Goal: Information Seeking & Learning: Learn about a topic

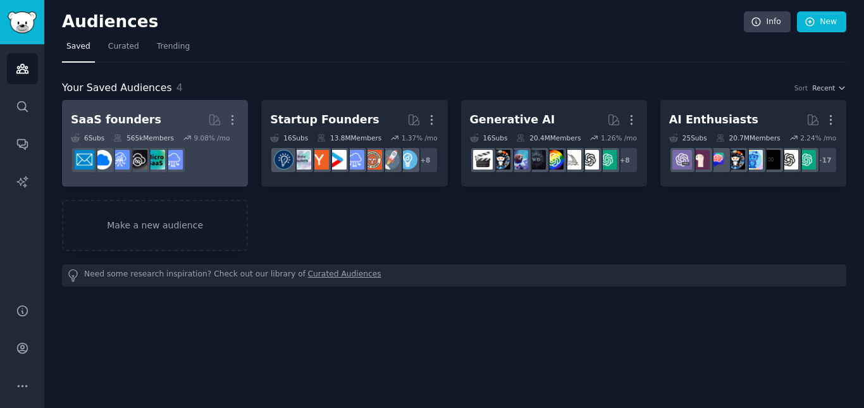
click at [124, 113] on div "SaaS founders" at bounding box center [116, 120] width 90 height 16
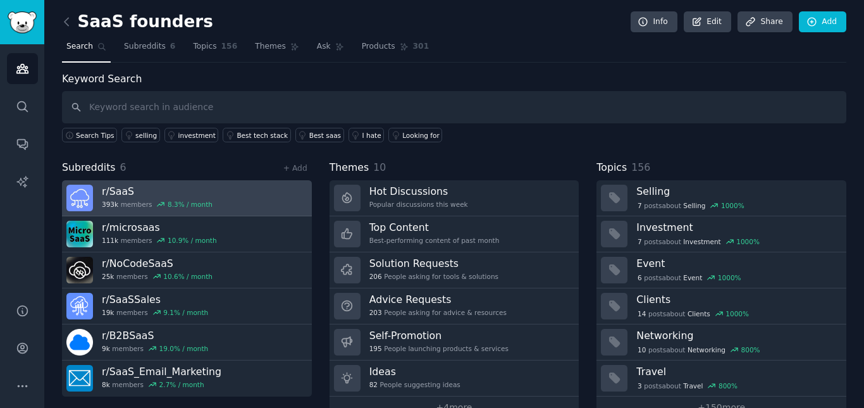
click at [172, 198] on div "r/ SaaS 393k members 8.3 % / month" at bounding box center [157, 198] width 111 height 27
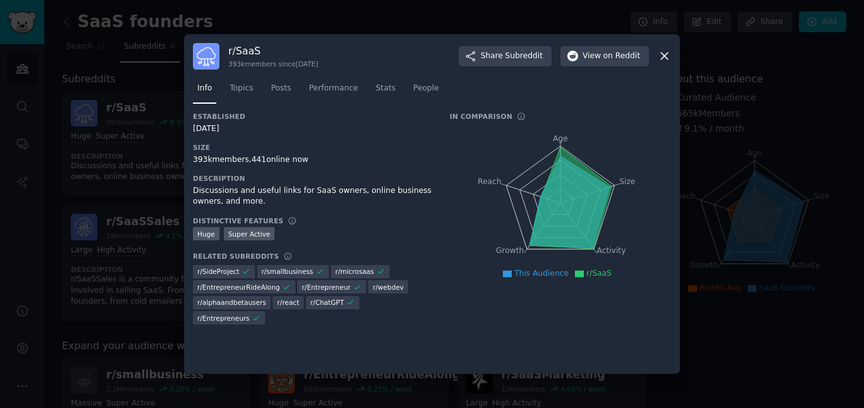
click at [668, 54] on icon at bounding box center [664, 55] width 13 height 13
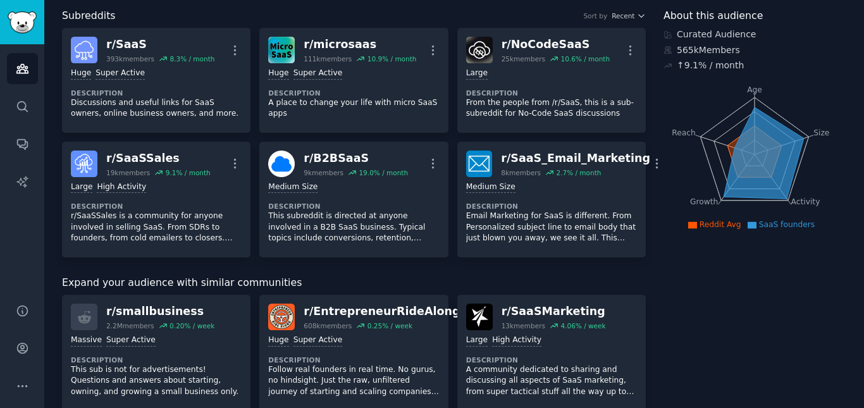
scroll to position [253, 0]
